Goal: Task Accomplishment & Management: Manage account settings

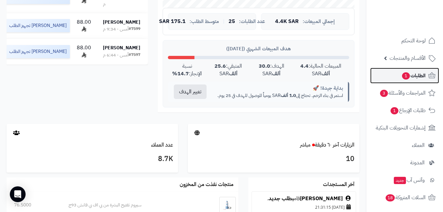
click at [406, 73] on span "1" at bounding box center [406, 75] width 8 height 7
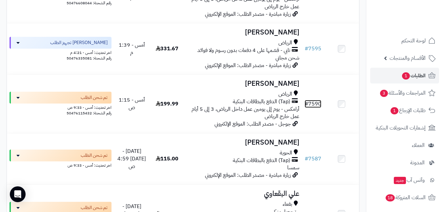
scroll to position [328, 0]
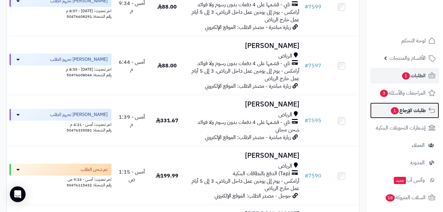
click at [395, 106] on span "طلبات الإرجاع 1" at bounding box center [407, 110] width 35 height 9
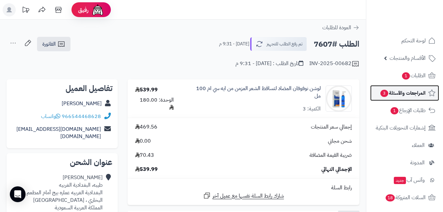
click at [390, 91] on span "المراجعات والأسئلة 3" at bounding box center [403, 92] width 46 height 9
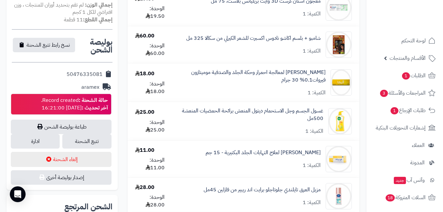
scroll to position [361, 0]
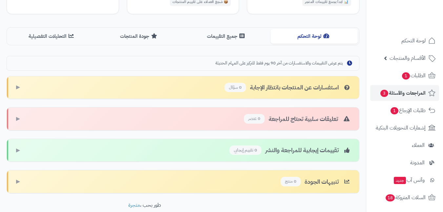
scroll to position [164, 0]
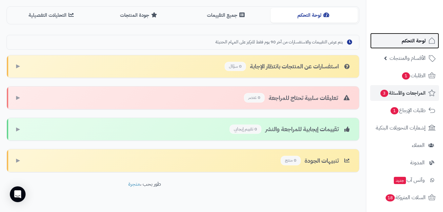
click at [408, 42] on span "لوحة التحكم" at bounding box center [414, 40] width 24 height 9
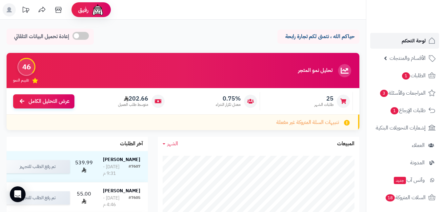
click at [409, 38] on span "لوحة التحكم" at bounding box center [414, 40] width 24 height 9
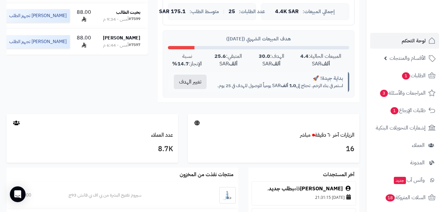
scroll to position [131, 0]
